Goal: Transaction & Acquisition: Purchase product/service

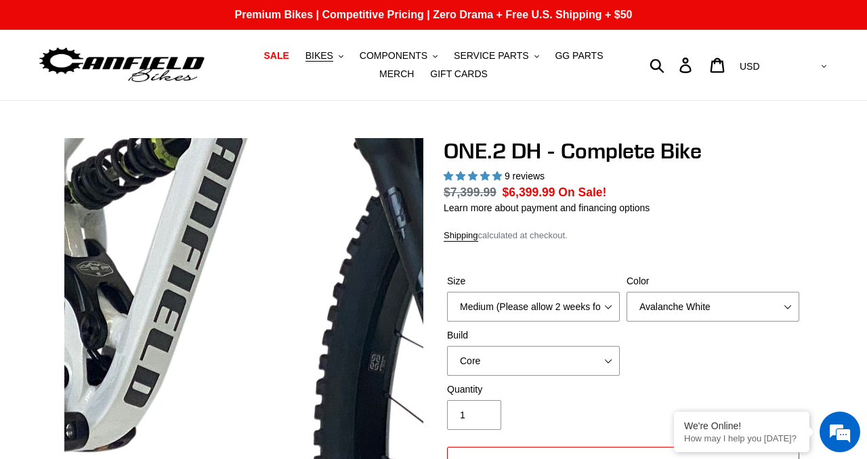
select select "highest-rating"
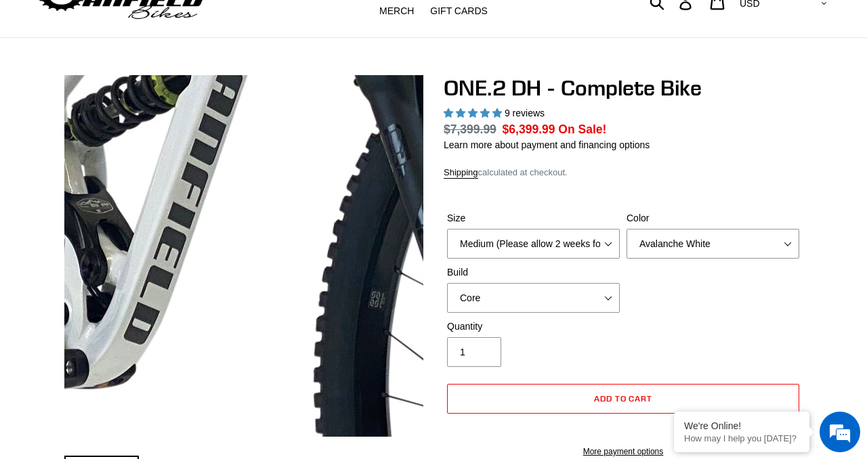
scroll to position [63, 0]
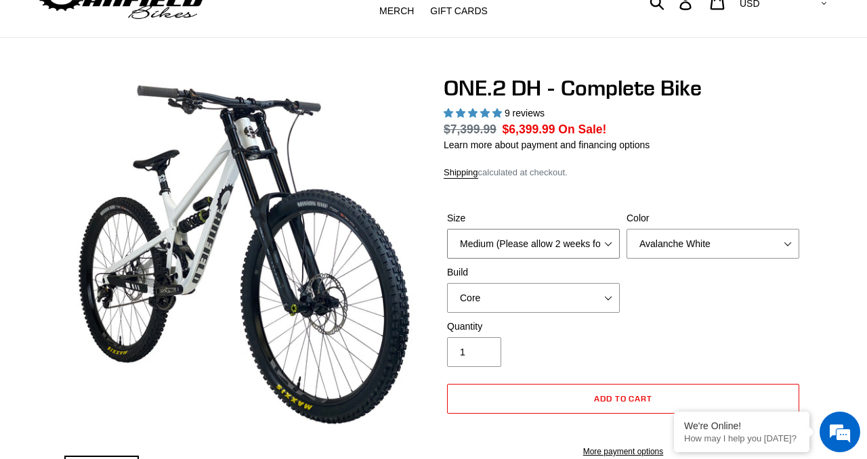
click at [571, 241] on select "Medium (Please allow 2 weeks for delivery) Large (Sold Out)" at bounding box center [533, 244] width 173 height 30
select select "Large (Sold Out)"
click at [666, 245] on select "Avalanche White Bentonite Grey" at bounding box center [713, 244] width 173 height 30
select select "Bentonite Grey"
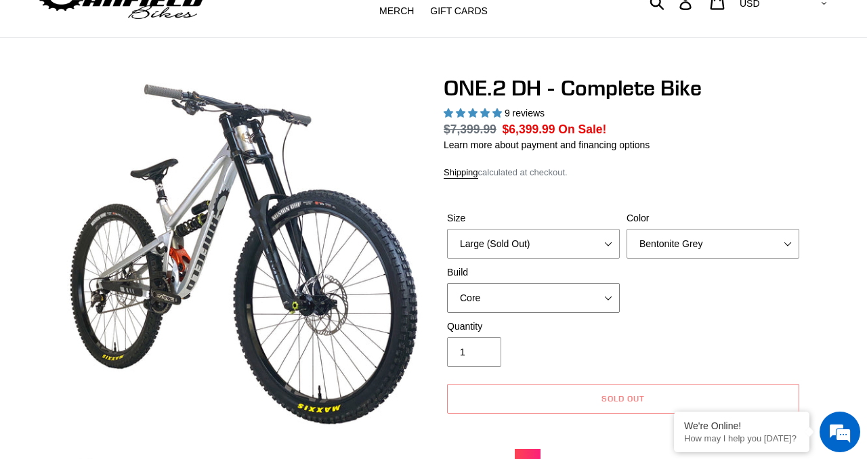
click at [566, 296] on select "Core Pro" at bounding box center [533, 298] width 173 height 30
click at [654, 337] on div "Quantity 1" at bounding box center [623, 347] width 359 height 54
click at [581, 300] on select "Core Pro" at bounding box center [533, 298] width 173 height 30
select select "Core"
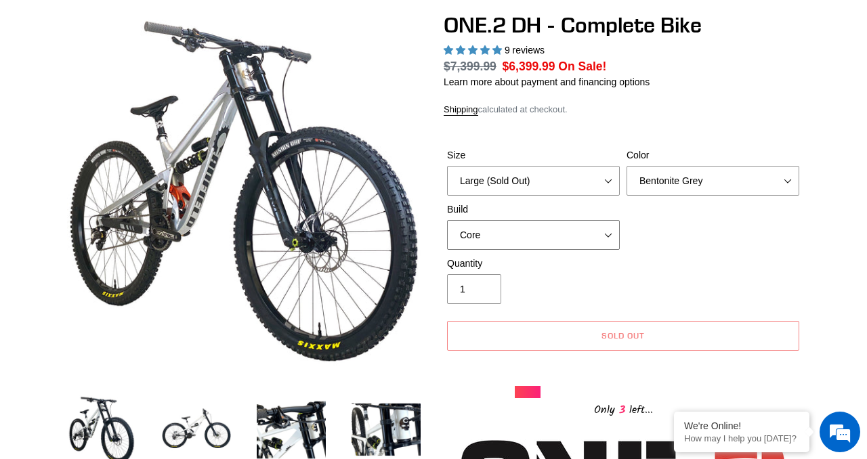
scroll to position [115, 0]
